Goal: Information Seeking & Learning: Learn about a topic

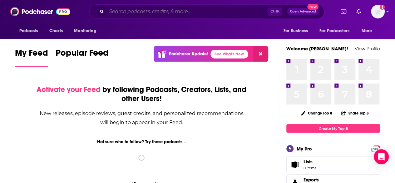
click at [167, 11] on input "Search podcasts, credits, & more..." at bounding box center [186, 12] width 161 height 10
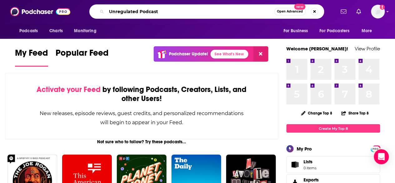
type input "Unregulated Podcast"
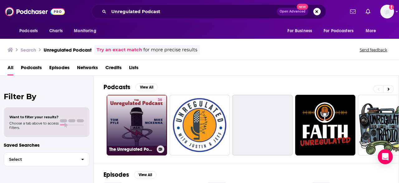
click at [144, 122] on link "36 The Unregulated Podcast" at bounding box center [137, 125] width 61 height 61
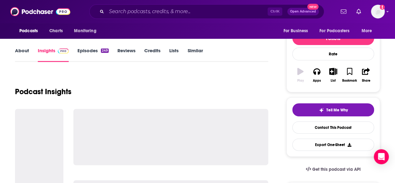
scroll to position [94, 0]
